Goal: Navigation & Orientation: Find specific page/section

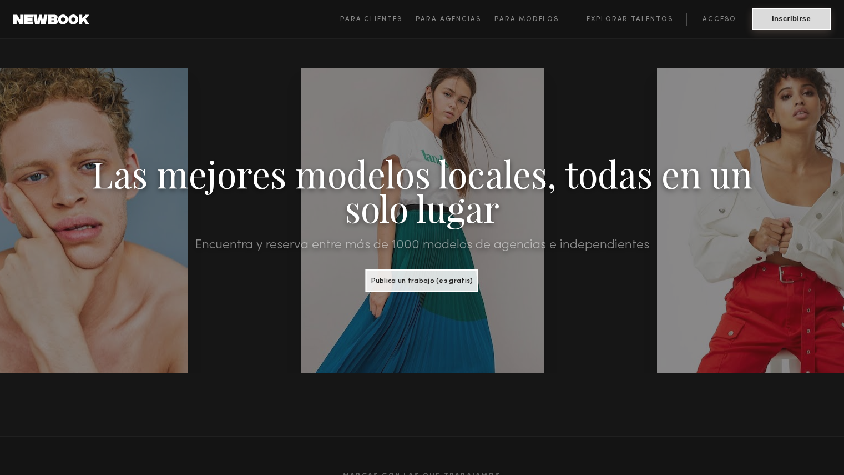
click at [761, 19] on button "Inscribirse" at bounding box center [791, 19] width 79 height 22
click at [534, 22] on font "Para modelos" at bounding box center [526, 19] width 64 height 7
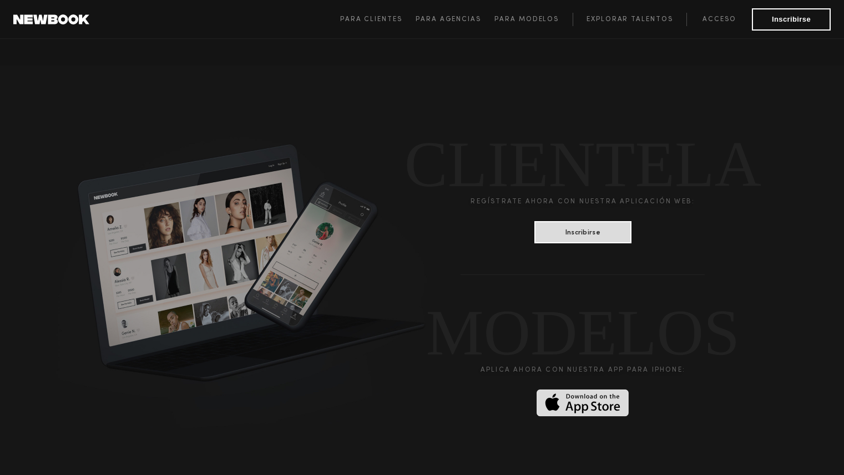
scroll to position [2748, 0]
click at [664, 334] on font "MODELOS" at bounding box center [583, 332] width 314 height 72
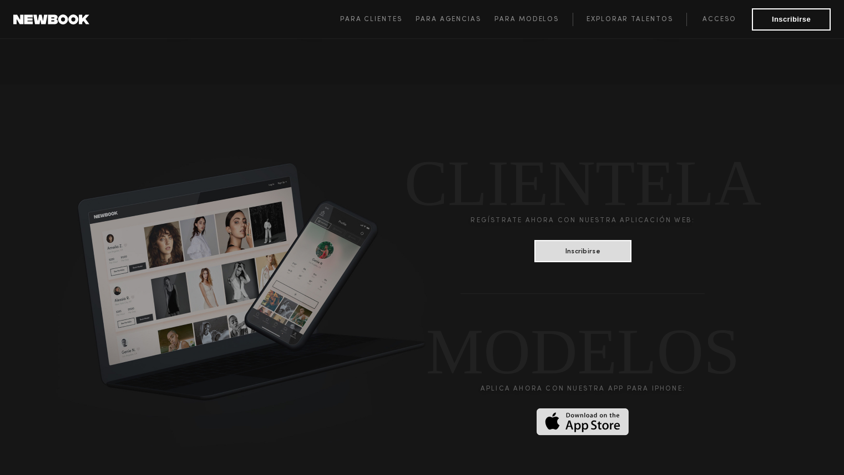
scroll to position [2729, 0]
click at [629, 407] on img at bounding box center [583, 420] width 92 height 27
click at [546, 26] on link "Para modelos" at bounding box center [533, 19] width 78 height 13
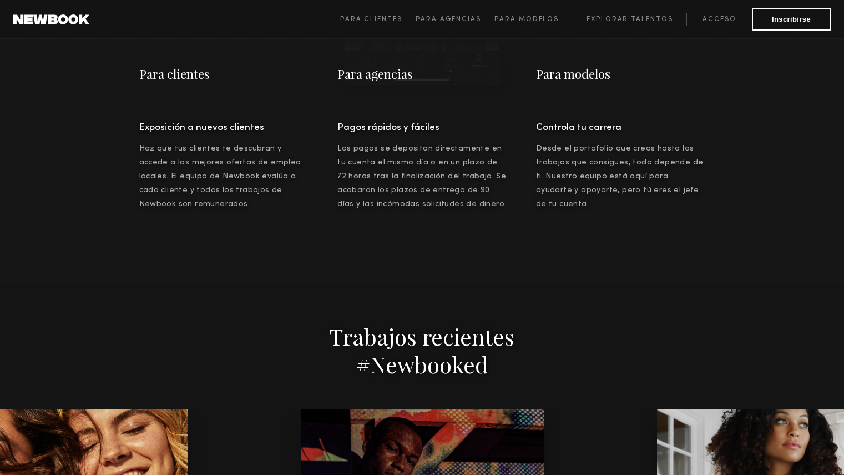
scroll to position [1936, 0]
